Goal: Transaction & Acquisition: Purchase product/service

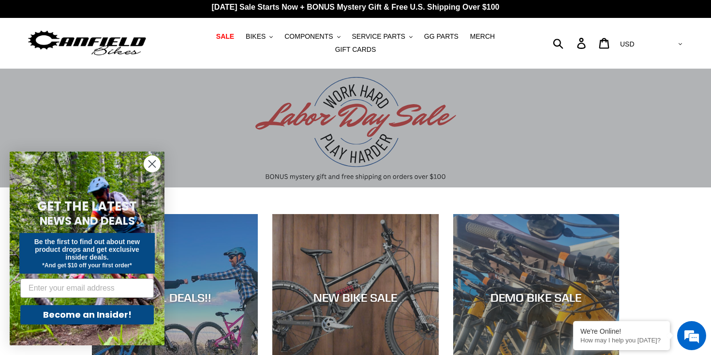
scroll to position [34, 0]
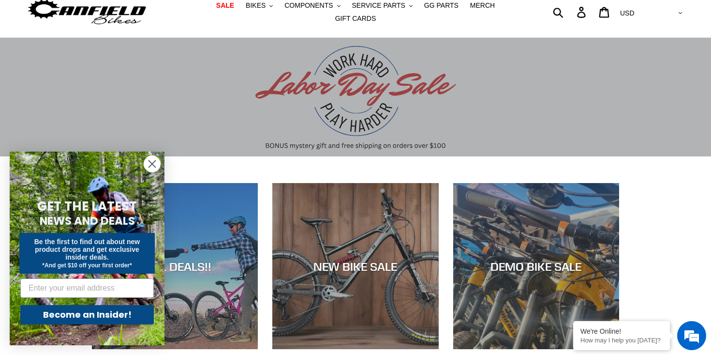
click at [150, 164] on circle "Close dialog" at bounding box center [152, 164] width 16 height 16
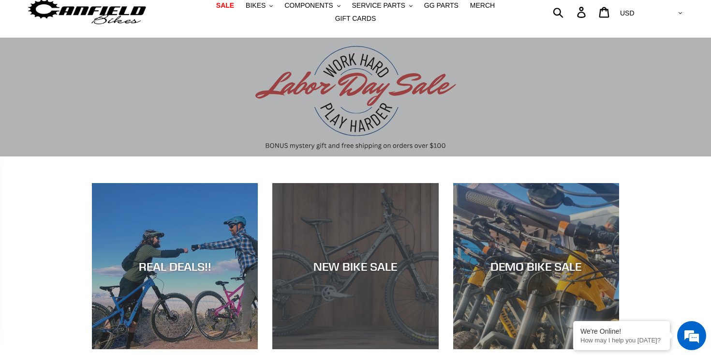
click at [308, 349] on div "NEW BIKE SALE" at bounding box center [355, 349] width 166 height 0
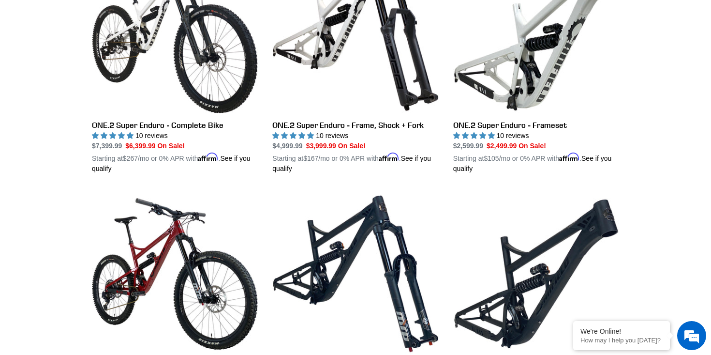
scroll to position [897, 0]
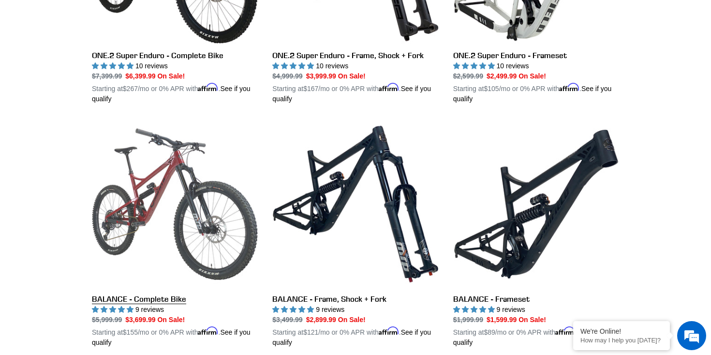
click at [160, 297] on link "BALANCE - Complete Bike" at bounding box center [175, 234] width 166 height 226
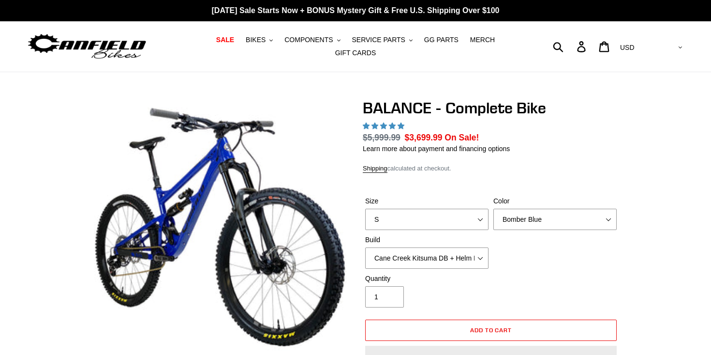
select select "highest-rating"
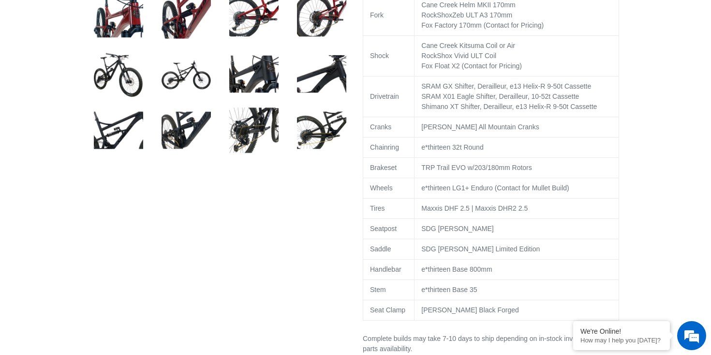
scroll to position [551, 0]
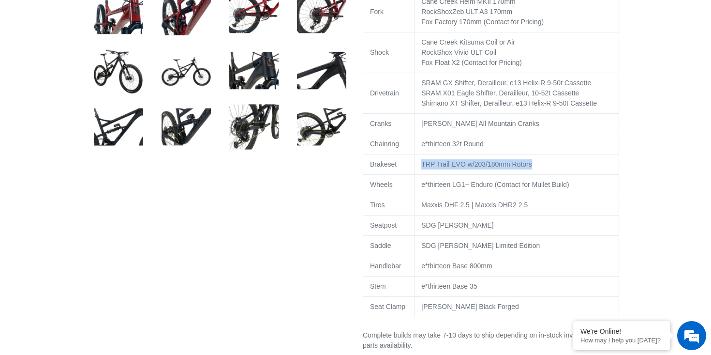
drag, startPoint x: 423, startPoint y: 174, endPoint x: 513, endPoint y: 181, distance: 90.2
click at [513, 174] on td "TRP Trail EVO w/203/180mm Rotors" at bounding box center [516, 164] width 205 height 20
click at [528, 174] on td "TRP Trail EVO w/203/180mm Rotors" at bounding box center [516, 164] width 205 height 20
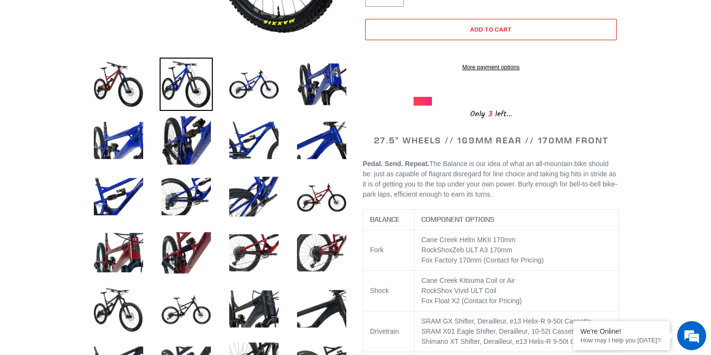
scroll to position [368, 0]
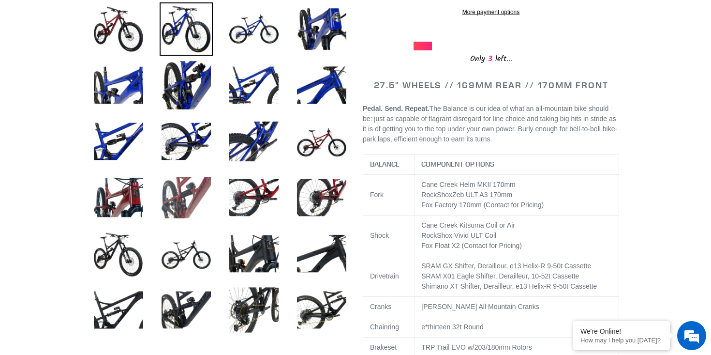
click at [206, 208] on img at bounding box center [186, 197] width 53 height 53
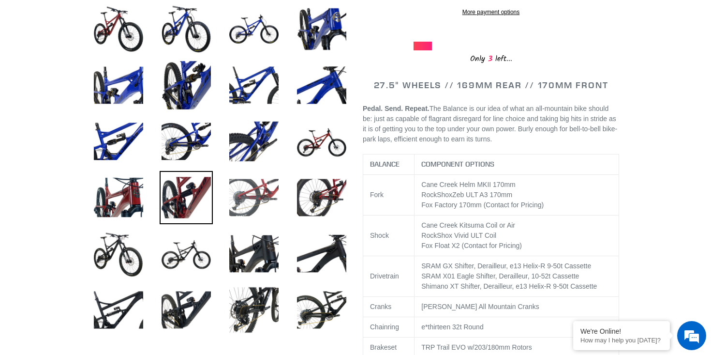
click at [256, 206] on img at bounding box center [253, 197] width 53 height 53
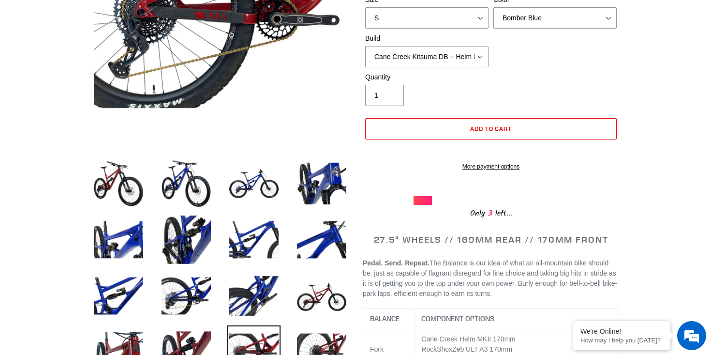
scroll to position [283, 0]
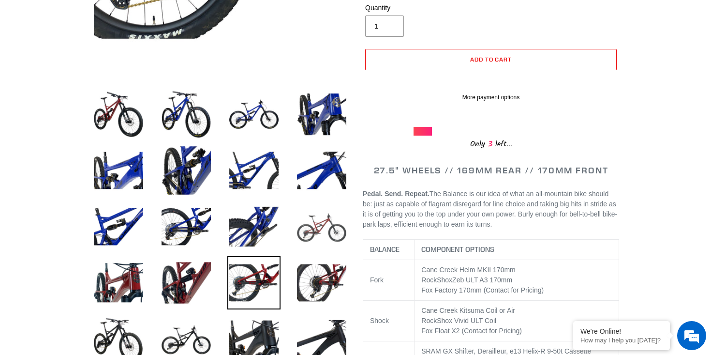
click at [332, 222] on img at bounding box center [321, 226] width 53 height 53
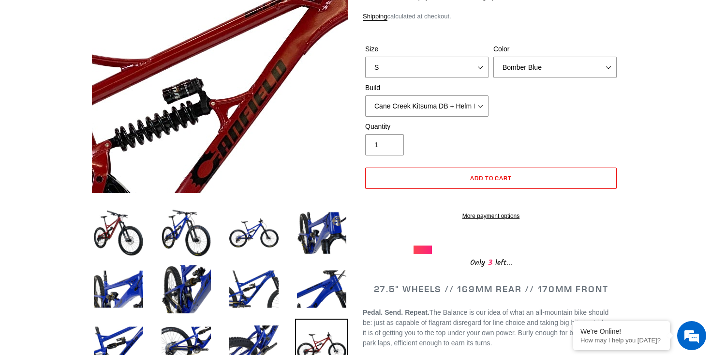
scroll to position [60, 0]
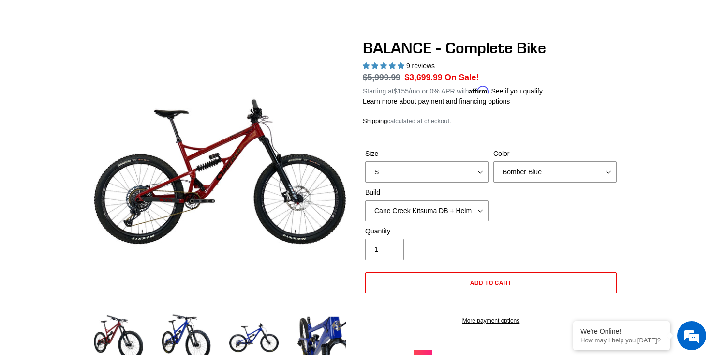
click at [500, 129] on div "BALANCE - Complete Bike 9 reviews Regular price $5,999.99 Sale price $3,699.99 …" at bounding box center [491, 206] width 256 height 335
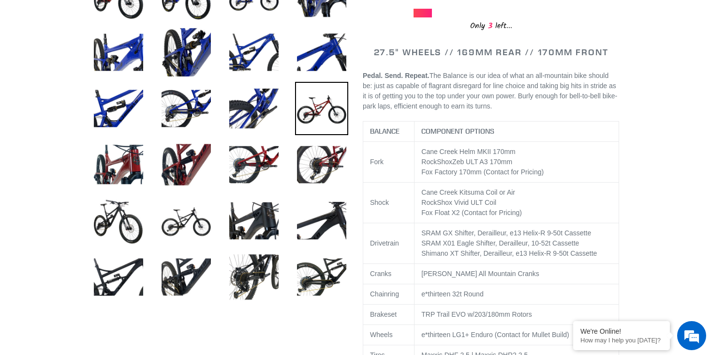
scroll to position [401, 0]
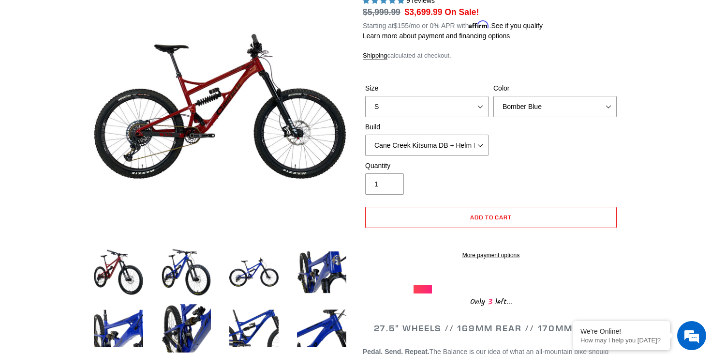
scroll to position [0, 0]
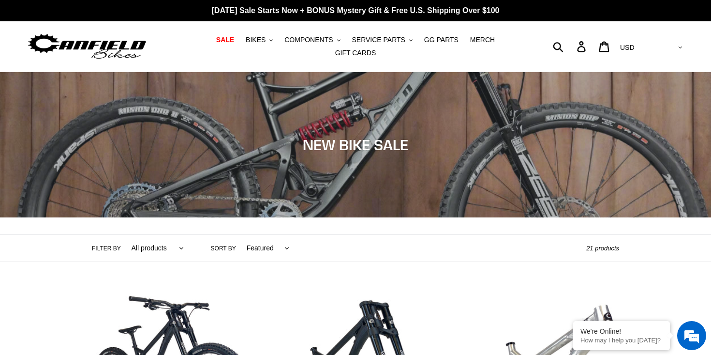
click at [194, 52] on ul "SALE BIKES .cls-1{fill:#231f20} SHOP ALL BIKES SHOP DEMO BIKES - On SALE Now! J…" at bounding box center [355, 46] width 329 height 26
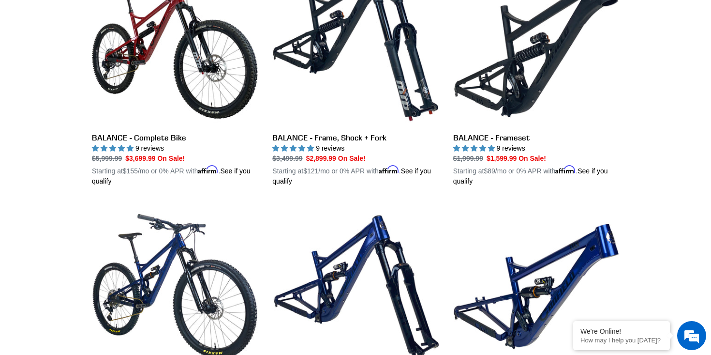
scroll to position [893, 0]
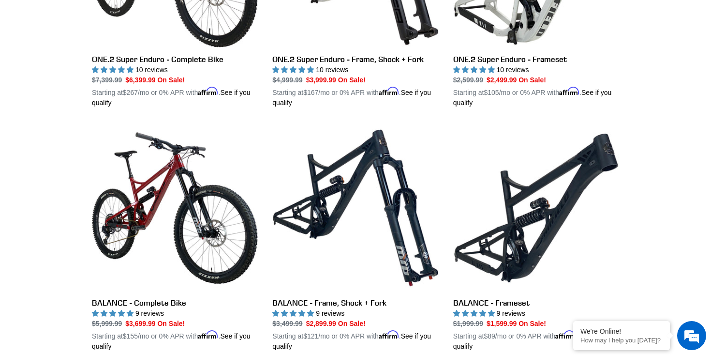
click at [55, 177] on div "Collection: NEW BIKE SALE Filter by All products 275 29er balance BFCM23 BFCM24…" at bounding box center [355, 130] width 711 height 1902
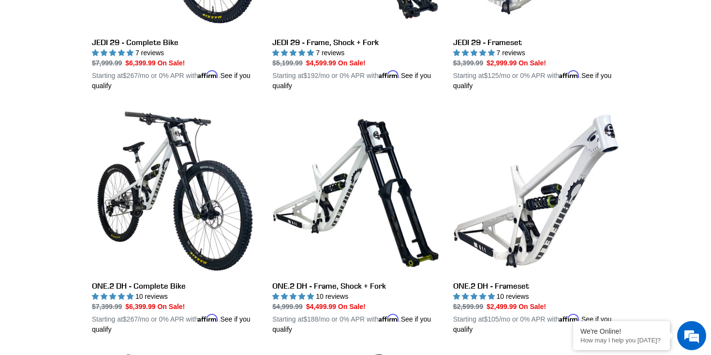
scroll to position [612, 0]
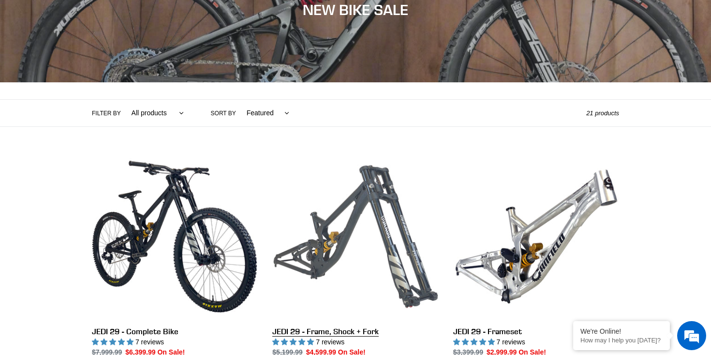
scroll to position [0, 0]
